Goal: Task Accomplishment & Management: Manage account settings

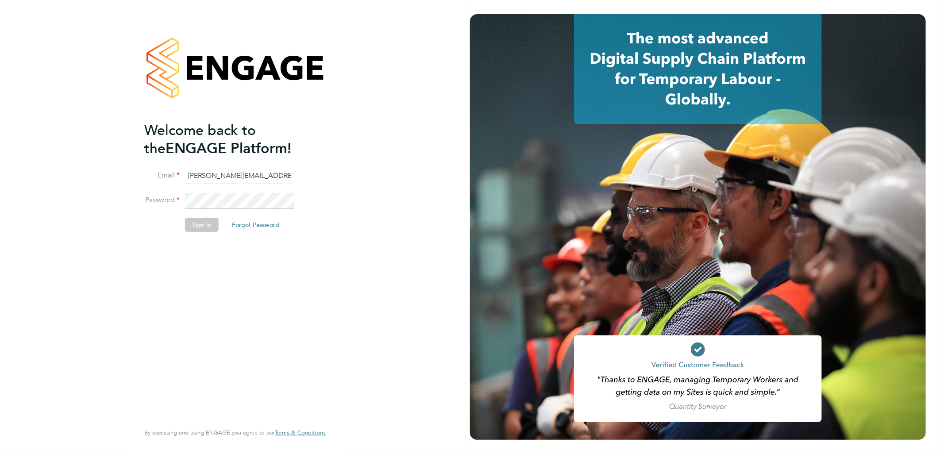
click at [224, 169] on input "[PERSON_NAME][EMAIL_ADDRESS][DOMAIN_NAME]" at bounding box center [239, 176] width 109 height 16
drag, startPoint x: 224, startPoint y: 175, endPoint x: 85, endPoint y: 159, distance: 139.1
click at [85, 159] on div "Welcome back to the ENGAGE Platform! Email [EMAIL_ADDRESS][PERSON_NAME][DOMAIN_…" at bounding box center [235, 227] width 470 height 454
type input "[EMAIL_ADDRESS][DOMAIN_NAME]"
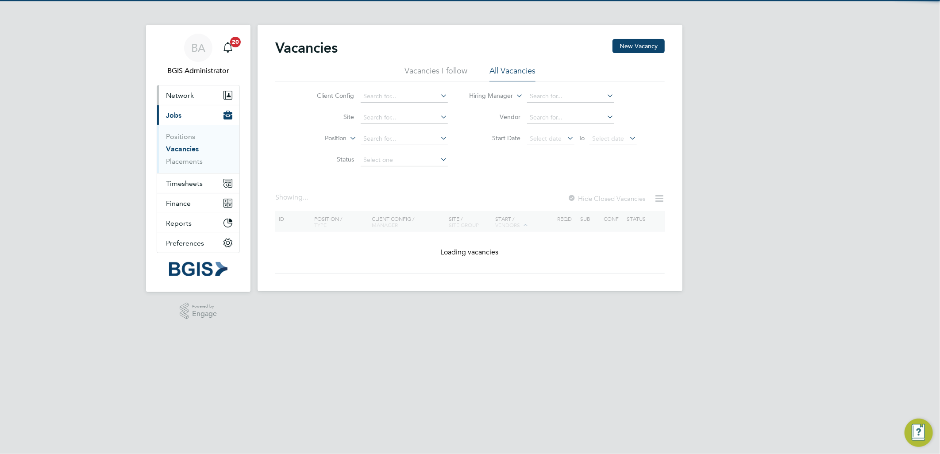
click at [162, 91] on button "Network" at bounding box center [198, 94] width 82 height 19
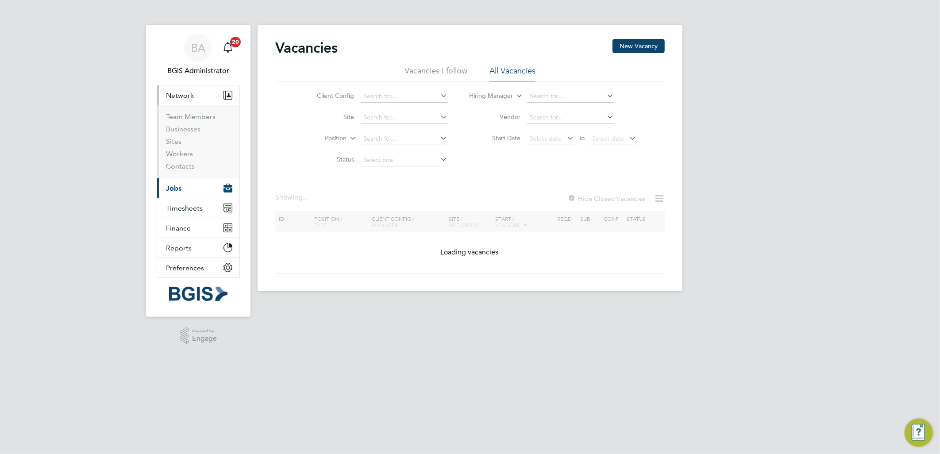
click at [189, 122] on li "Team Members" at bounding box center [199, 118] width 66 height 12
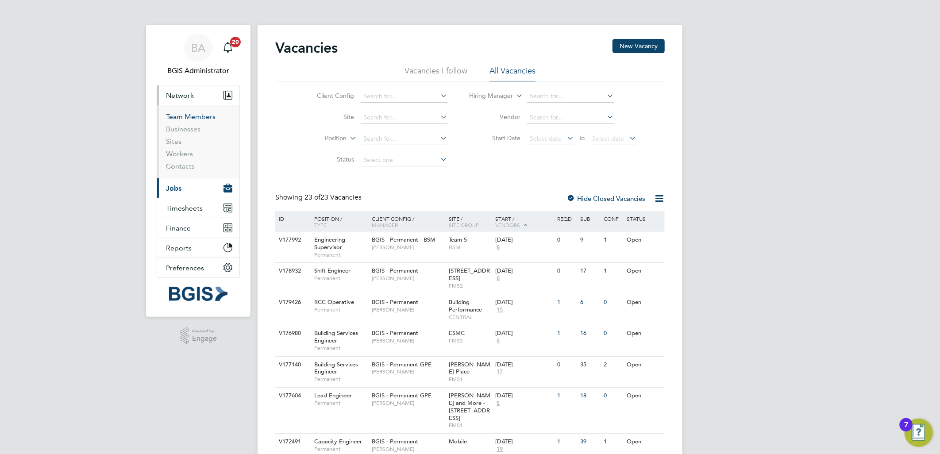
click at [188, 118] on link "Team Members" at bounding box center [191, 116] width 50 height 8
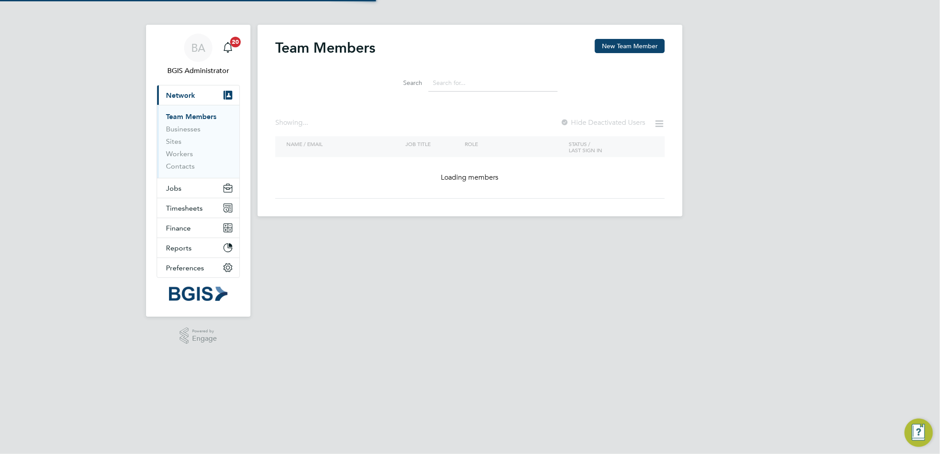
click at [491, 83] on input at bounding box center [493, 82] width 129 height 17
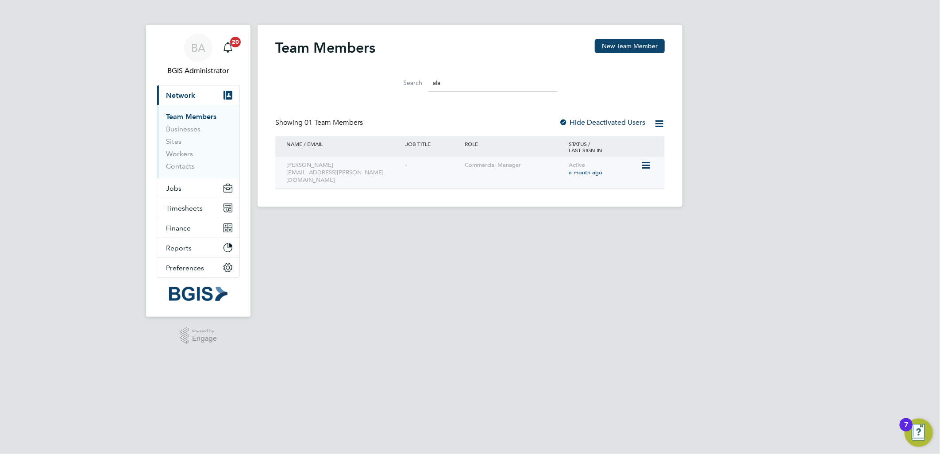
type input "ala"
click at [647, 165] on icon at bounding box center [645, 165] width 9 height 11
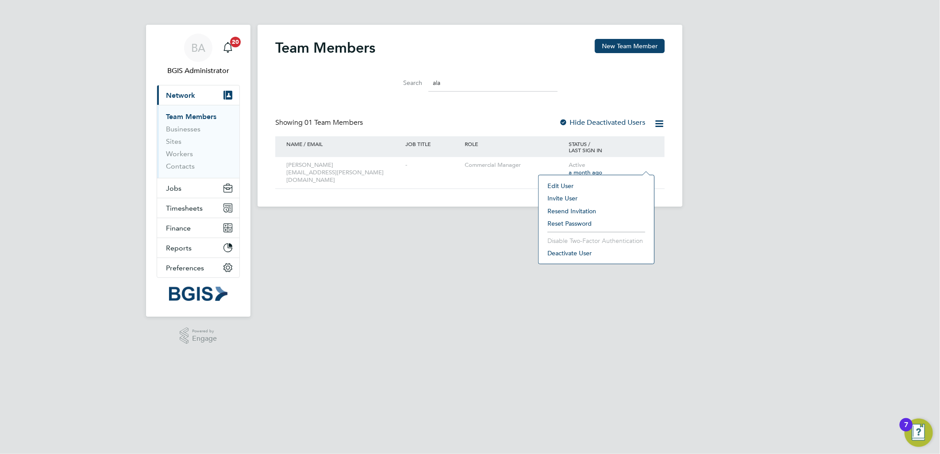
click at [559, 257] on li "Deactivate User" at bounding box center [596, 253] width 107 height 12
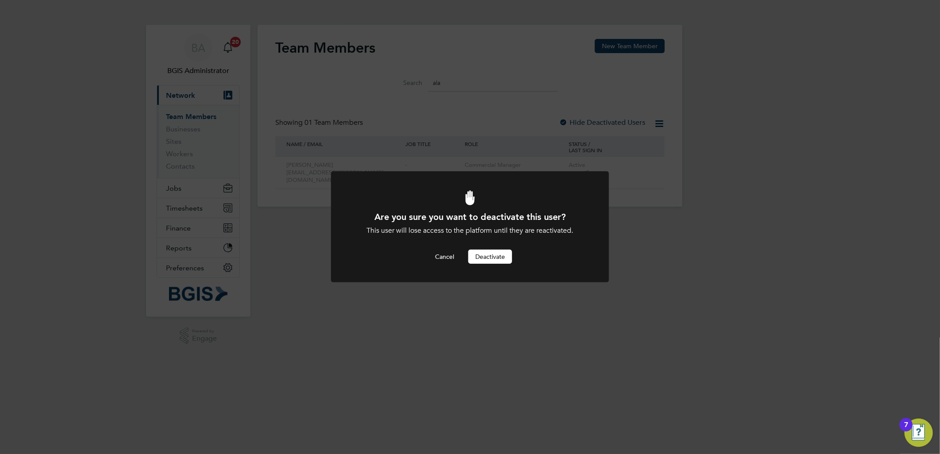
click at [496, 257] on button "Deactivate" at bounding box center [490, 257] width 44 height 14
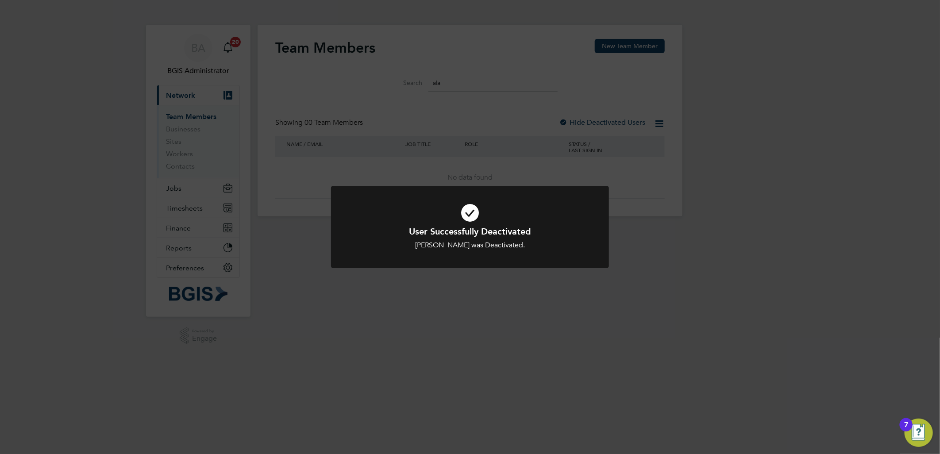
click at [384, 80] on div "User Successfully Deactivated Alastair Rutherford was Deactivated. Cancel Okay" at bounding box center [470, 227] width 940 height 454
